Goal: Task Accomplishment & Management: Manage account settings

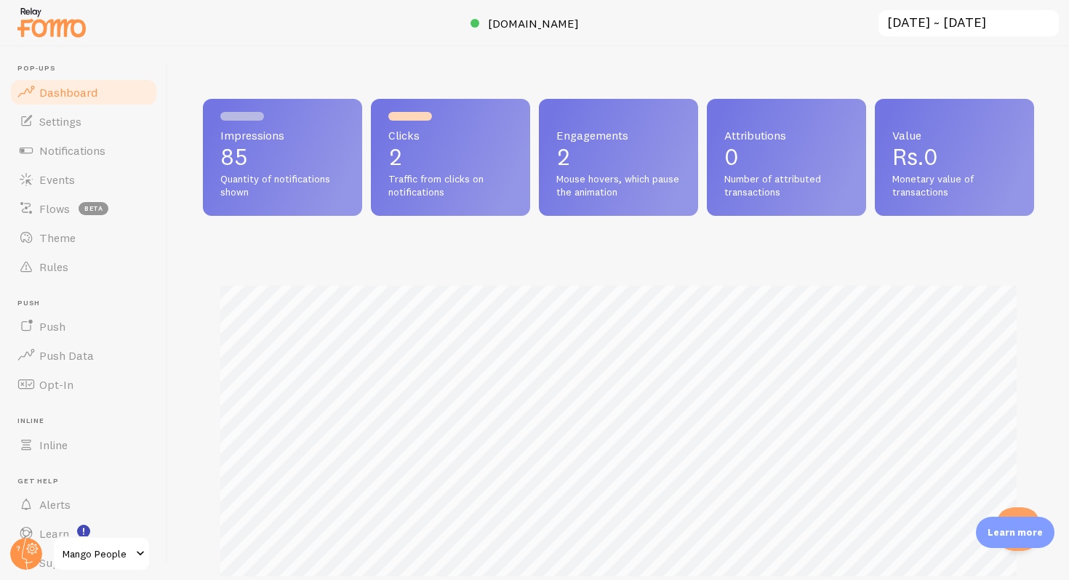
scroll to position [382, 831]
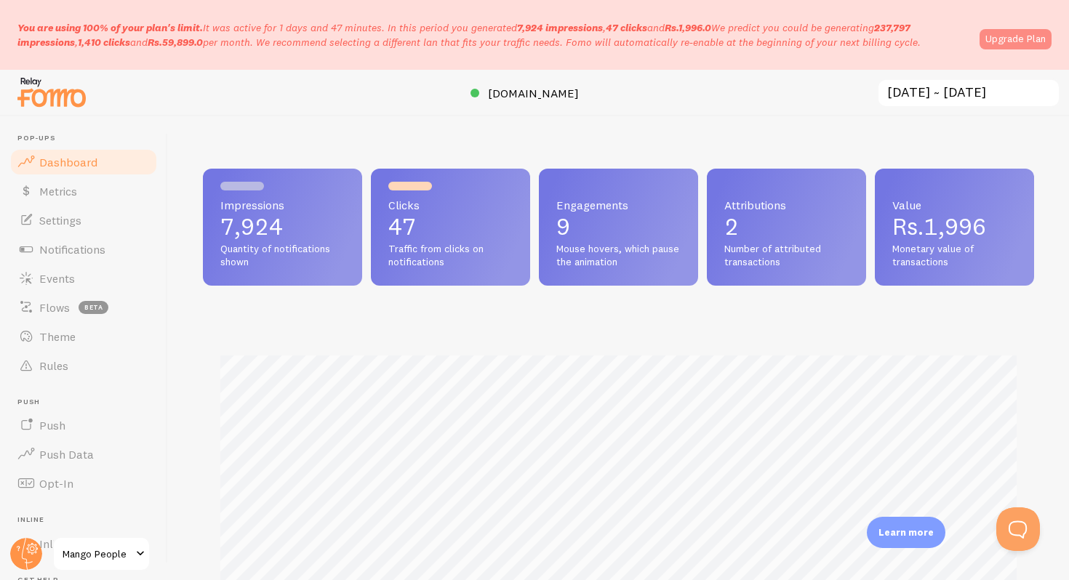
click at [1005, 40] on link "Upgrade Plan" at bounding box center [1015, 39] width 72 height 20
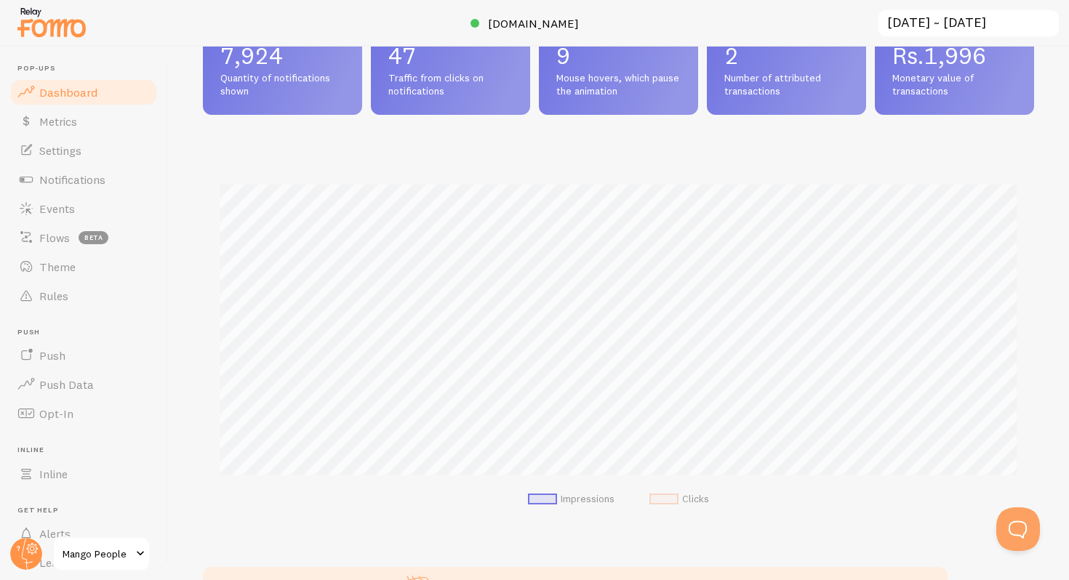
scroll to position [114, 0]
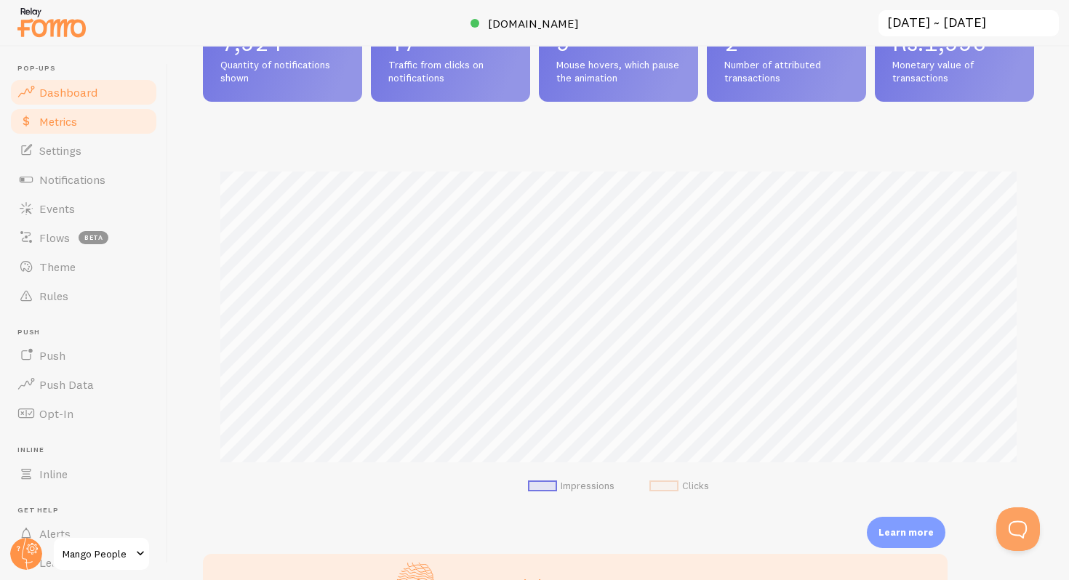
click at [61, 121] on span "Metrics" at bounding box center [58, 121] width 38 height 15
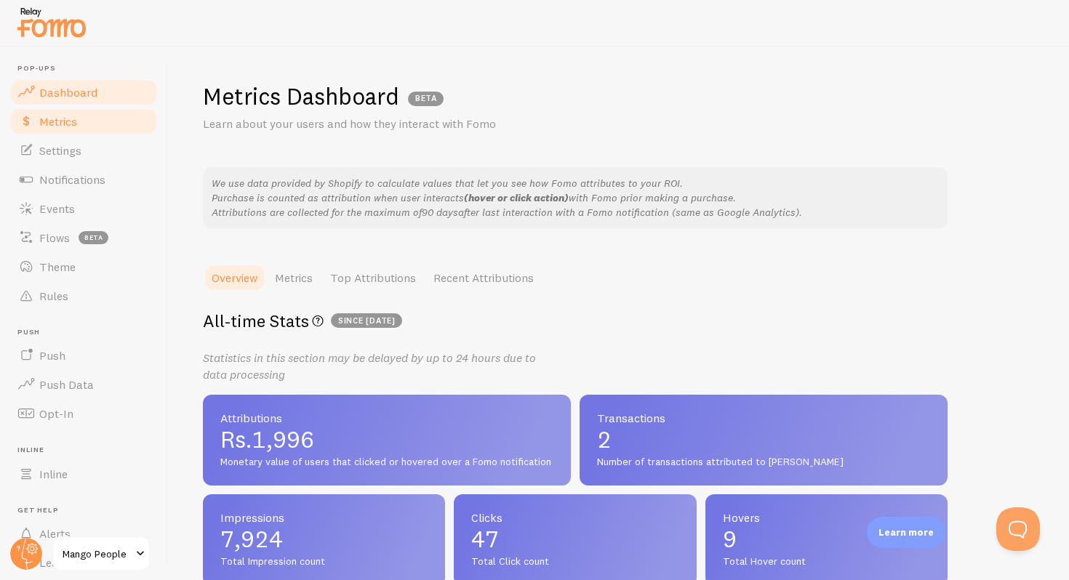
click at [57, 99] on span "Dashboard" at bounding box center [68, 92] width 58 height 15
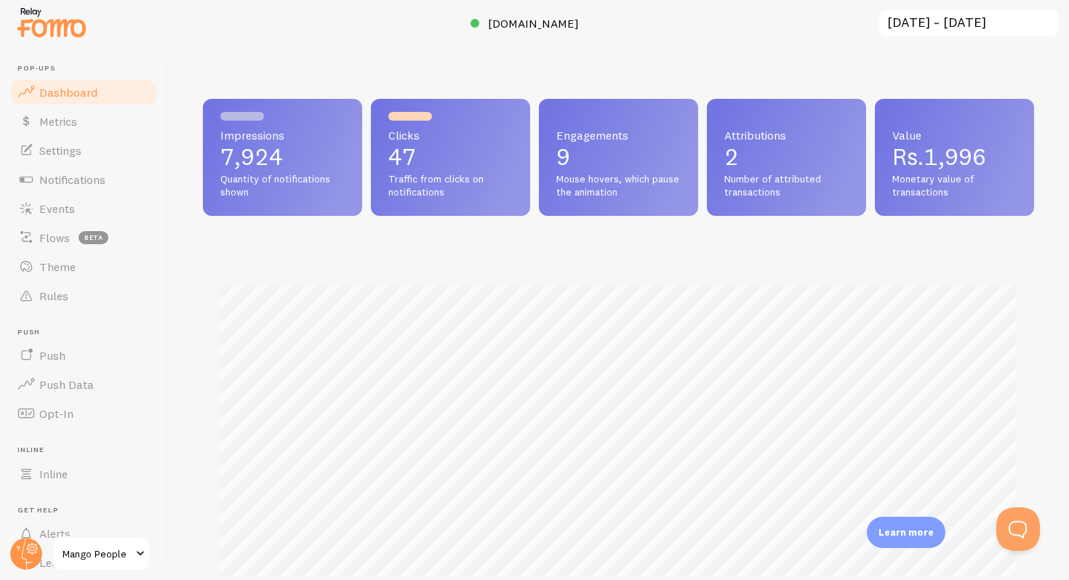
scroll to position [382, 831]
click at [598, 20] on span at bounding box center [589, 23] width 17 height 17
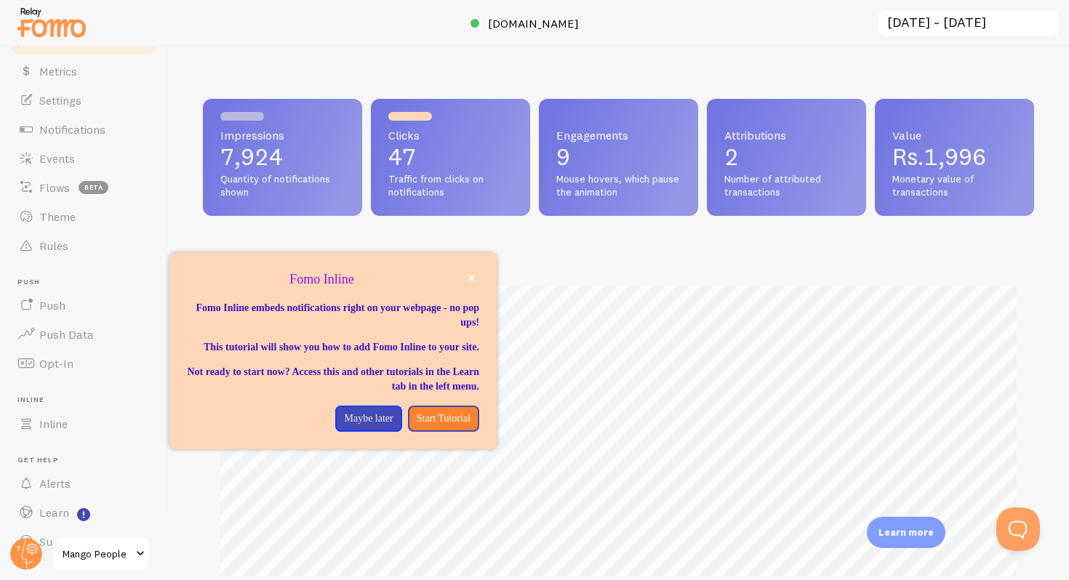
scroll to position [79, 0]
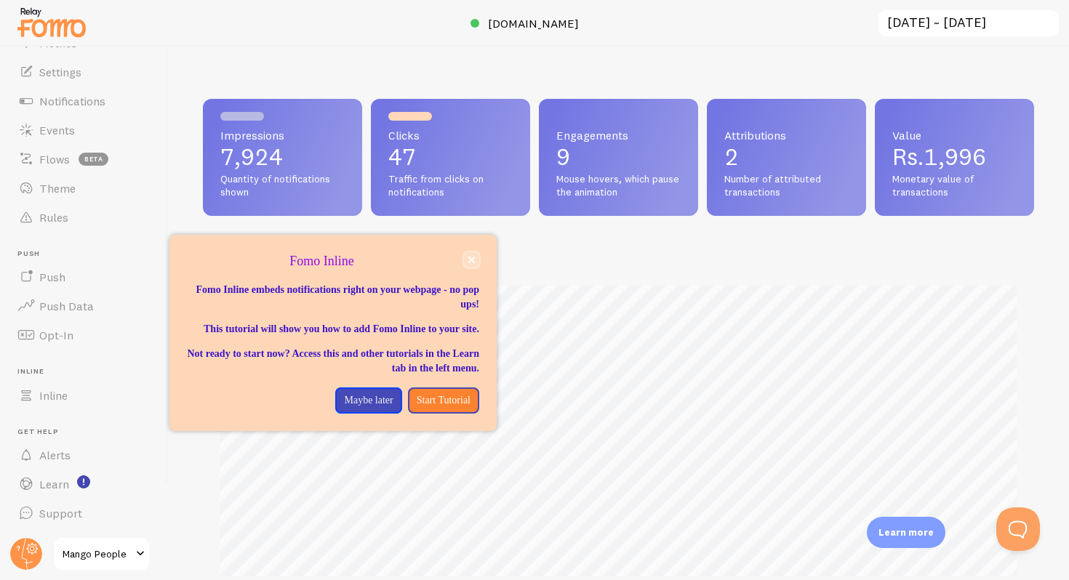
click at [476, 262] on button "close," at bounding box center [471, 259] width 15 height 15
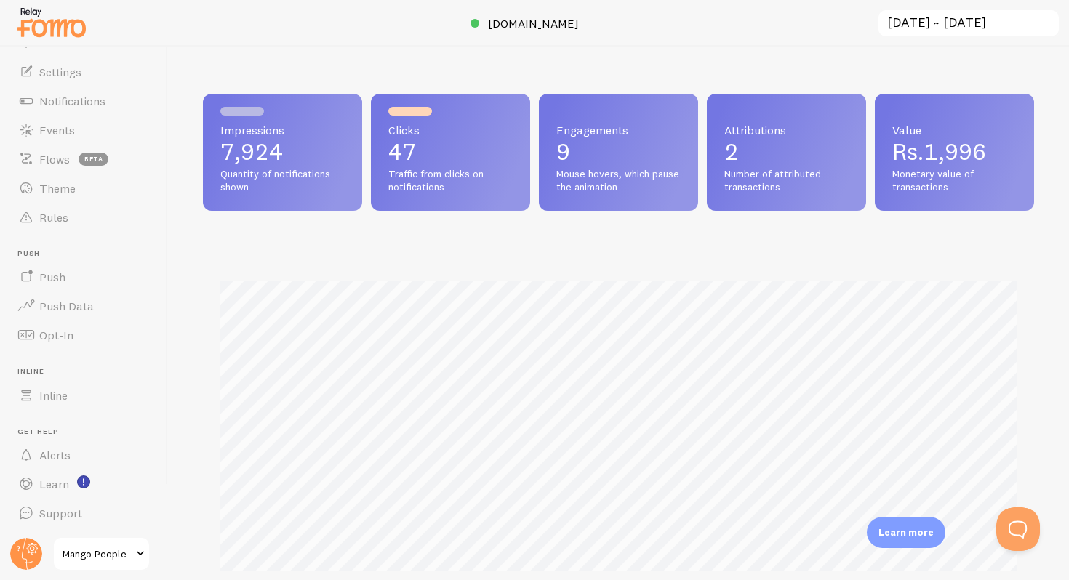
scroll to position [0, 0]
